Goal: Task Accomplishment & Management: Complete application form

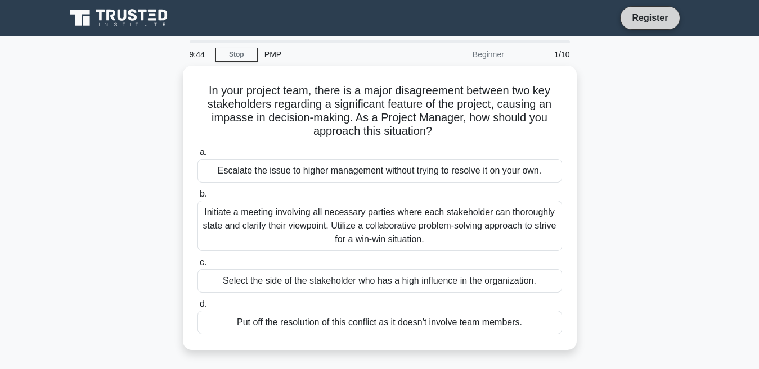
click at [642, 17] on link "Register" at bounding box center [649, 18] width 49 height 14
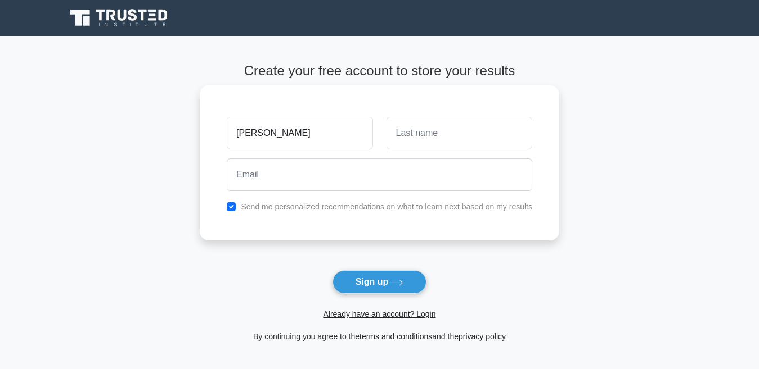
type input "agnes"
click at [440, 137] on input "text" at bounding box center [459, 133] width 146 height 33
type input "ntaki"
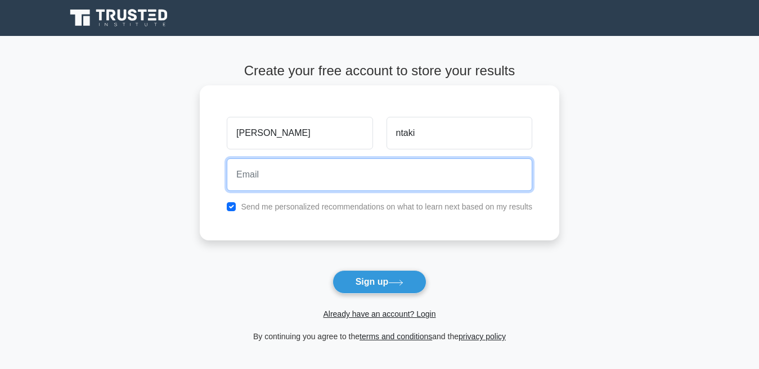
click at [232, 178] on input "email" at bounding box center [379, 175] width 305 height 33
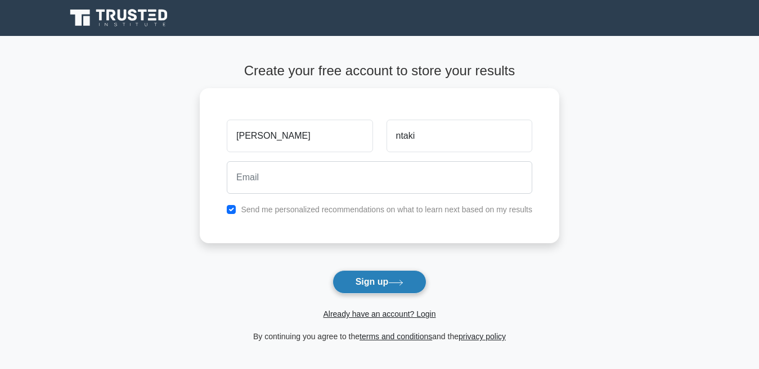
click at [346, 294] on button "Sign up" at bounding box center [379, 282] width 94 height 24
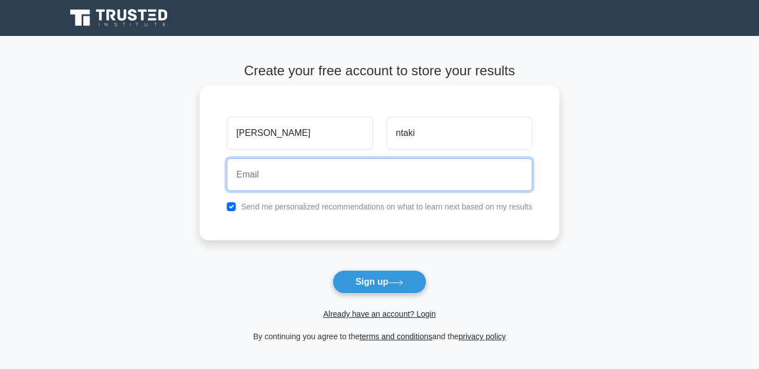
click at [283, 175] on input "email" at bounding box center [379, 175] width 305 height 33
type input "agness"
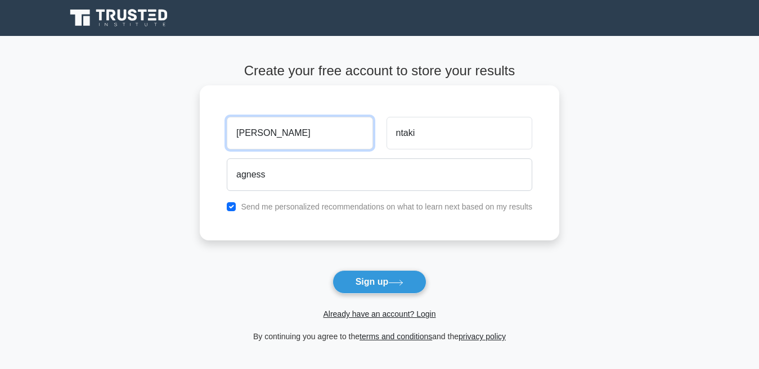
click at [259, 132] on input "agnes" at bounding box center [300, 133] width 146 height 33
type input "agness"
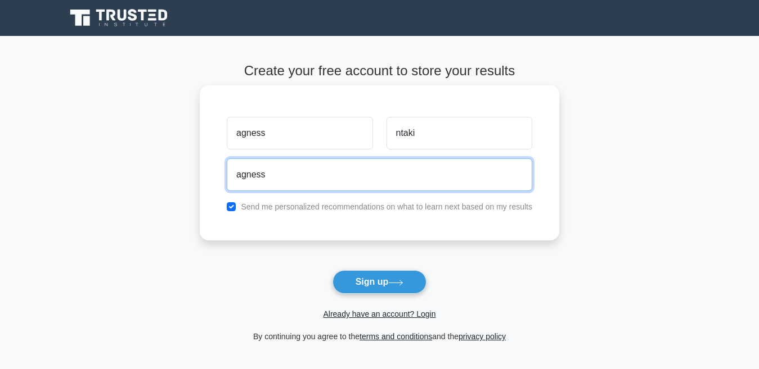
click at [269, 176] on input "agness" at bounding box center [379, 175] width 305 height 33
type input "agness@ntaki.com"
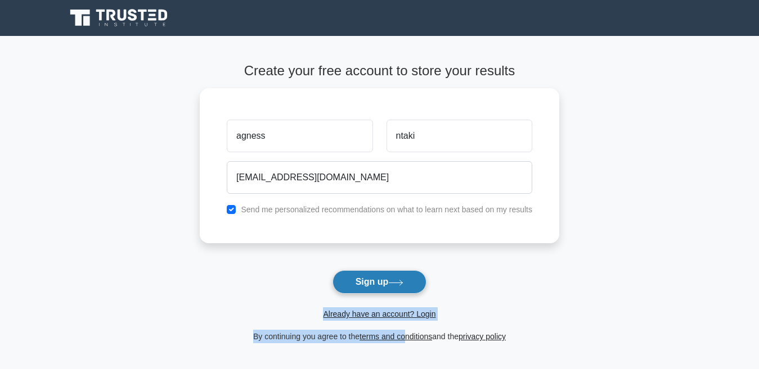
drag, startPoint x: 405, startPoint y: 353, endPoint x: 371, endPoint y: 284, distance: 76.7
click at [371, 284] on div "Create your free account to store your results agness ntaki agness@ntaki.com Se…" at bounding box center [379, 203] width 359 height 335
click at [371, 284] on button "Sign up" at bounding box center [379, 282] width 94 height 24
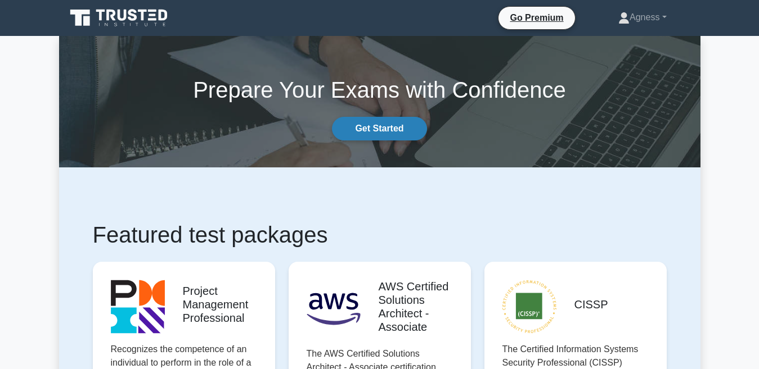
click at [390, 125] on link "Get Started" at bounding box center [379, 129] width 94 height 24
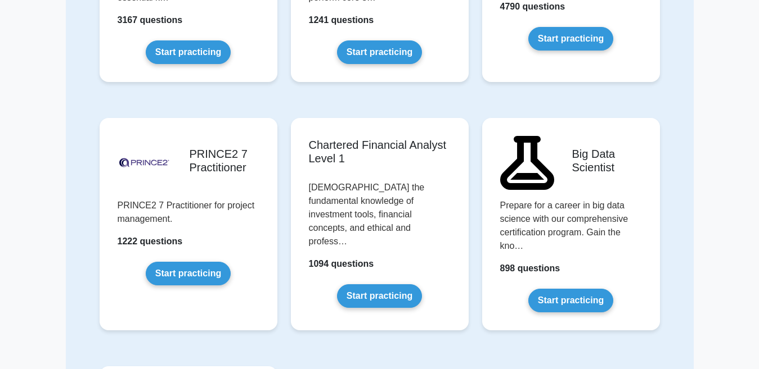
scroll to position [2294, 0]
